Goal: Task Accomplishment & Management: Use online tool/utility

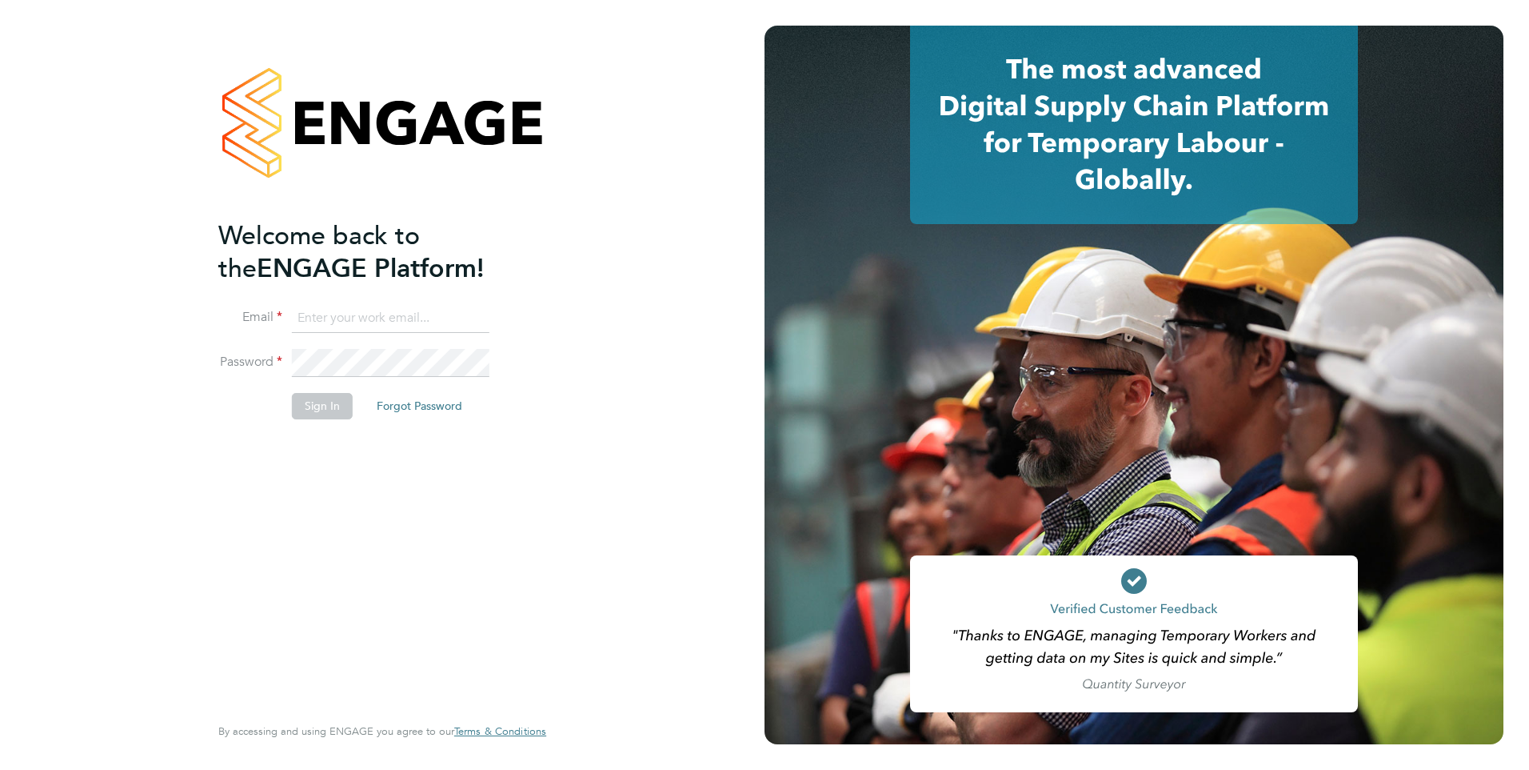
type input "stephen.brayshaw@ncclondon.ac.uk"
click at [322, 404] on button "Sign In" at bounding box center [322, 406] width 61 height 26
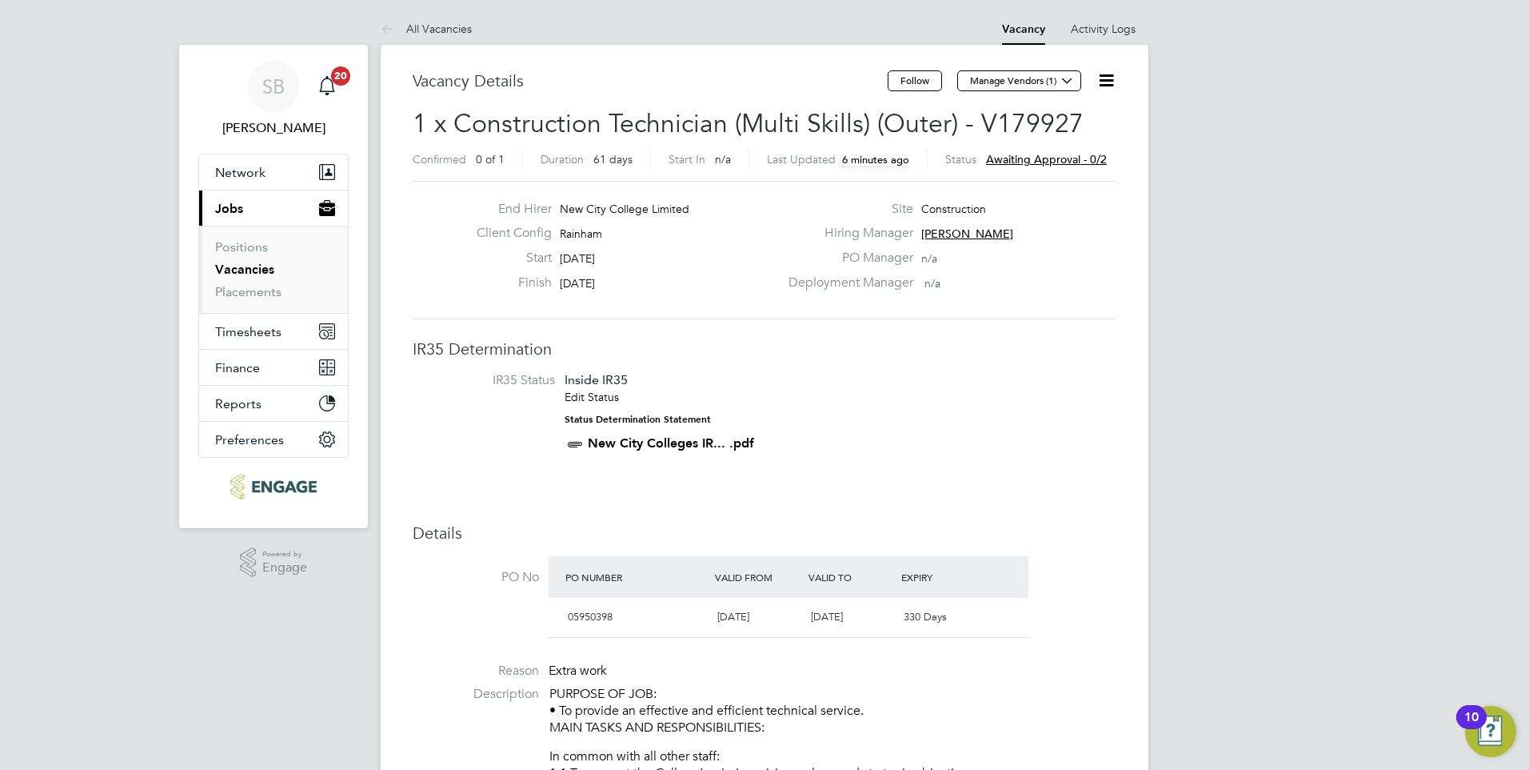
click at [1023, 158] on span "Awaiting approval - 0/2" at bounding box center [1046, 159] width 121 height 14
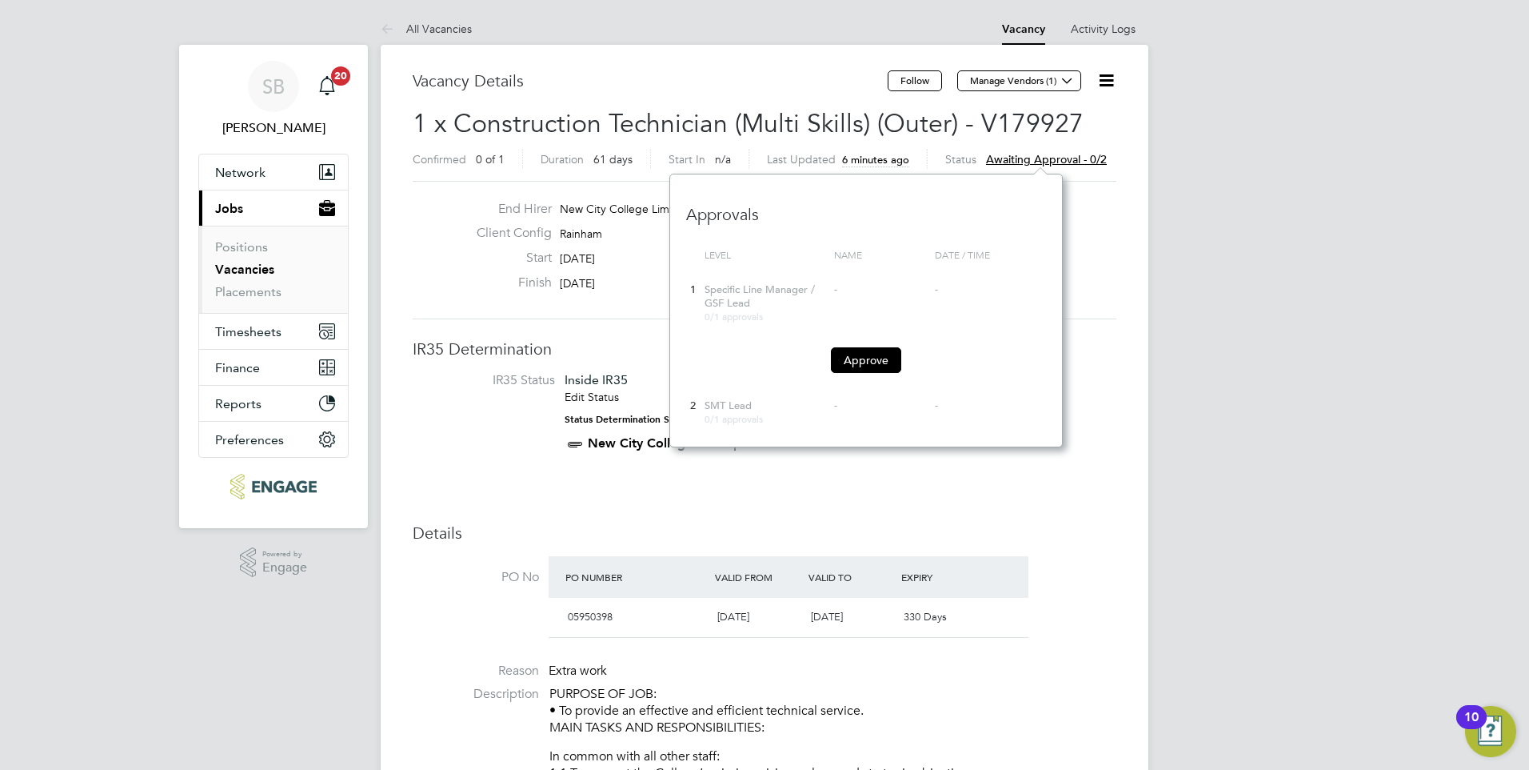
scroll to position [273, 393]
click at [857, 354] on button "Approve" at bounding box center [866, 360] width 70 height 26
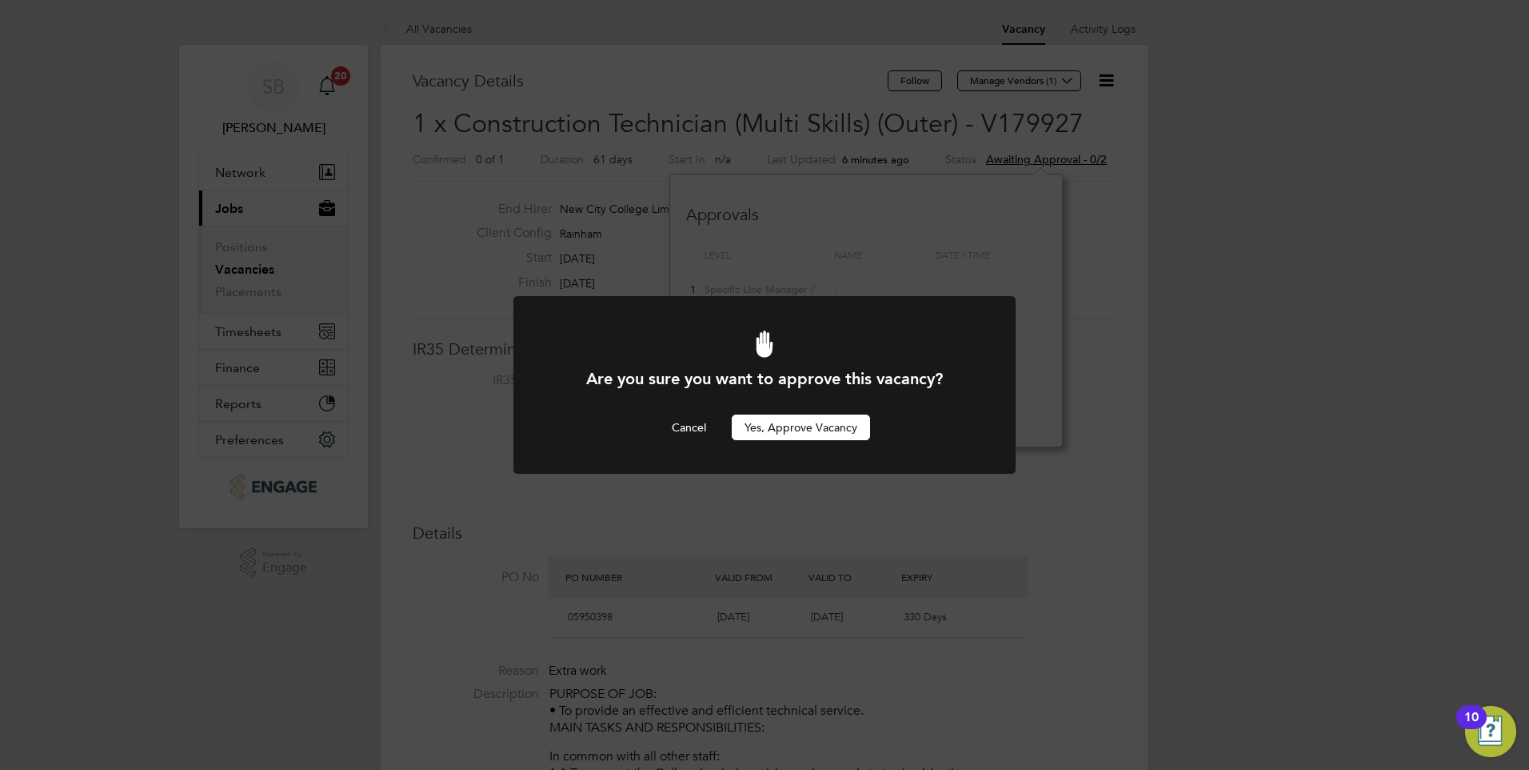
click at [789, 434] on button "Yes, Approve Vacancy" at bounding box center [801, 427] width 138 height 26
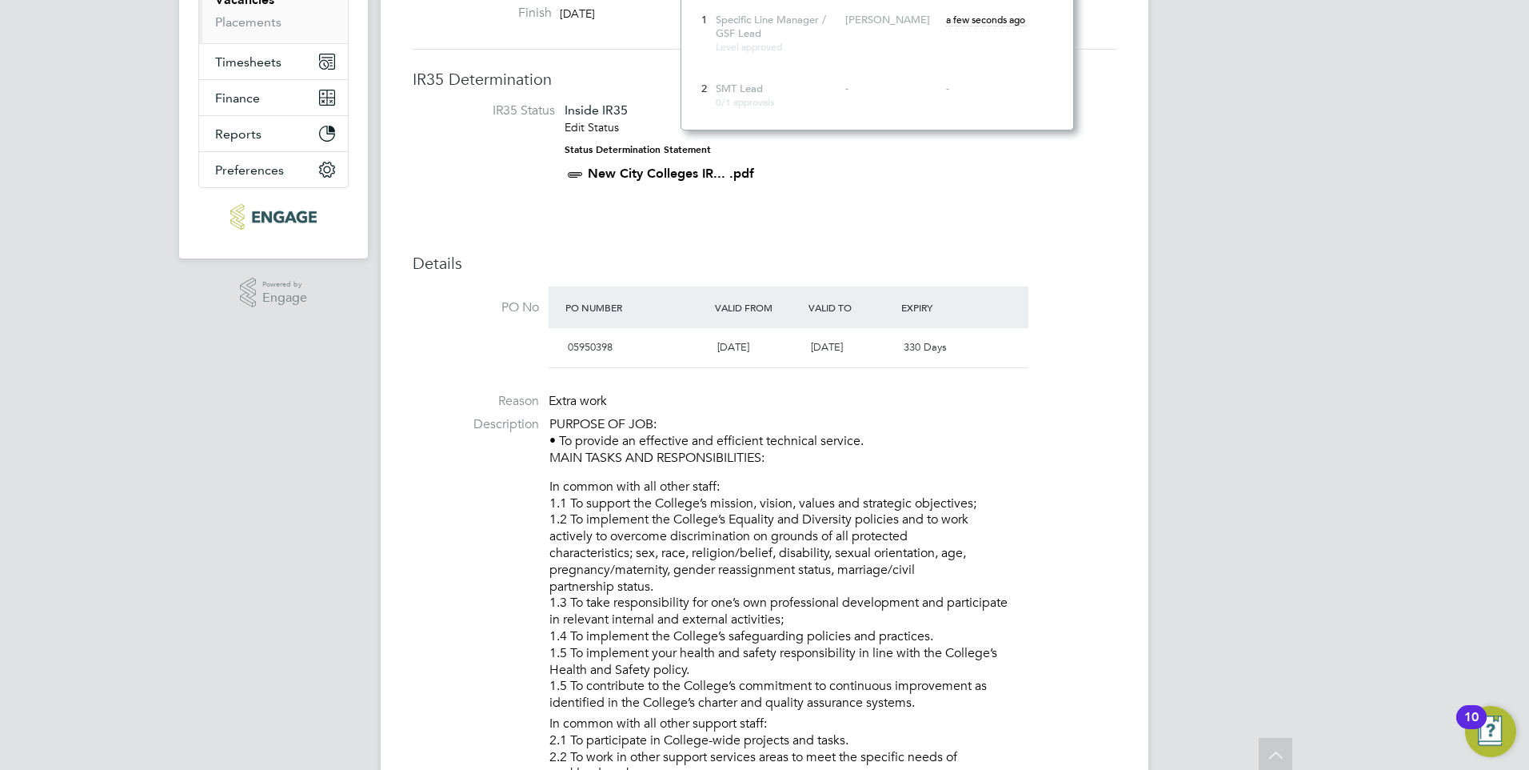
scroll to position [0, 0]
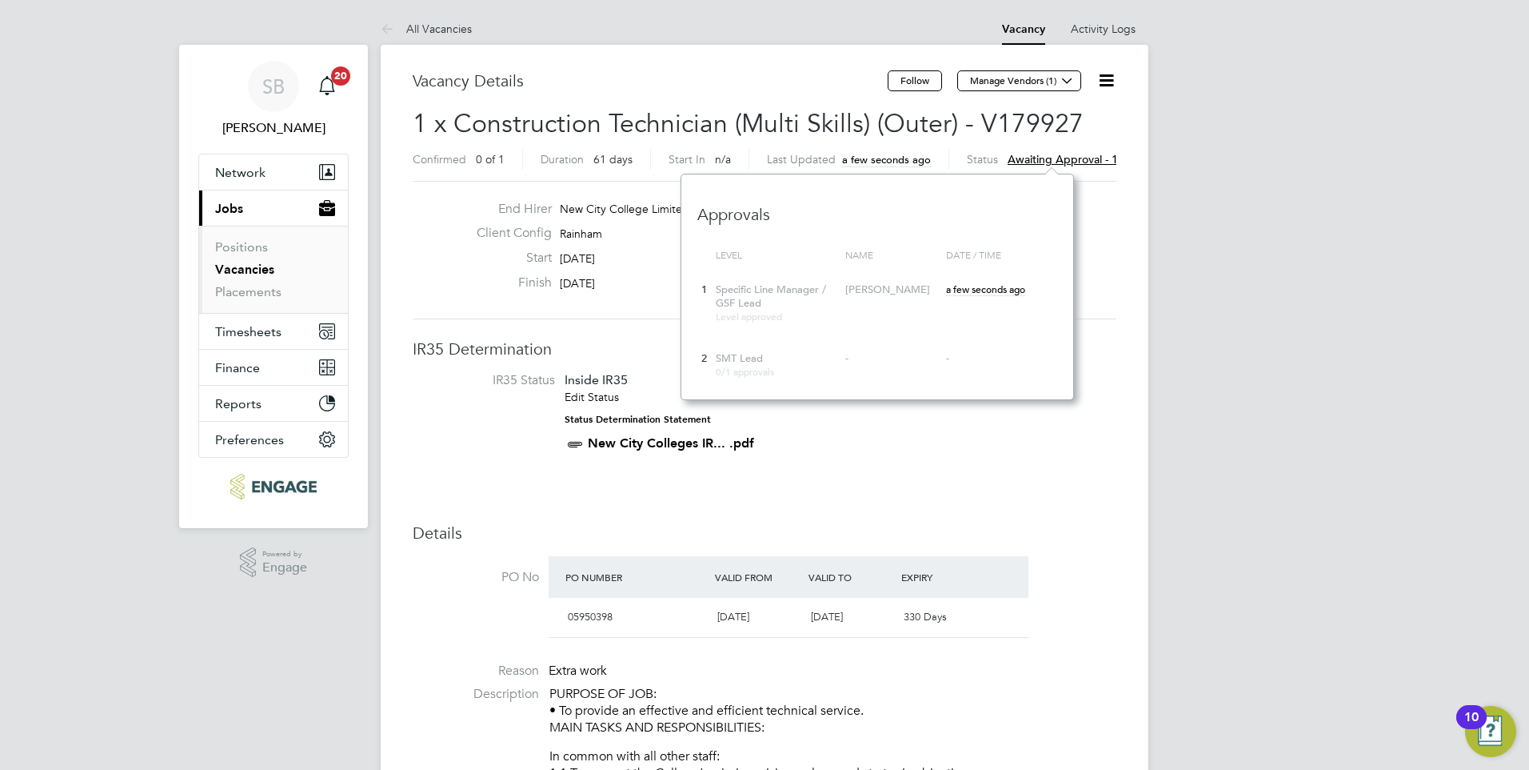
click at [440, 216] on div "End Hirer New City College Limited Client Config [GEOGRAPHIC_DATA] Start [DATE]…" at bounding box center [764, 250] width 717 height 98
